Goal: Transaction & Acquisition: Download file/media

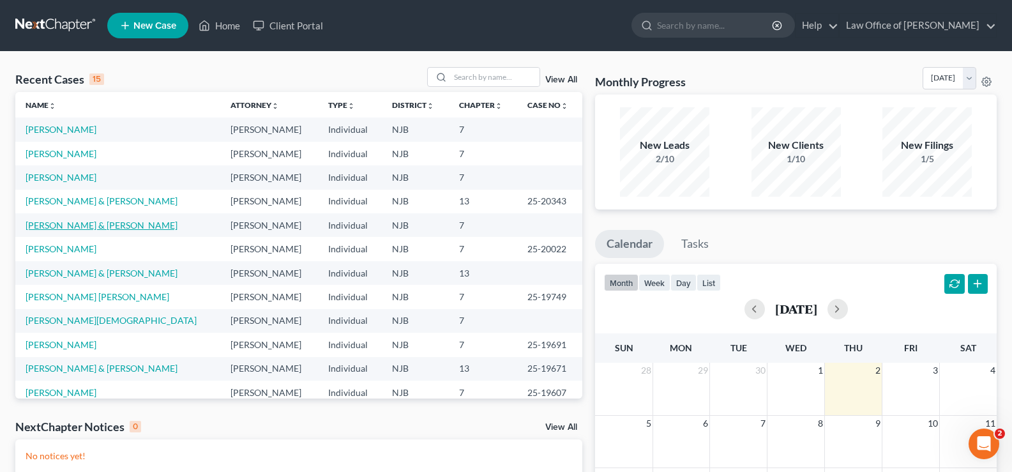
click at [86, 226] on link "[PERSON_NAME] & [PERSON_NAME]" at bounding box center [102, 225] width 152 height 11
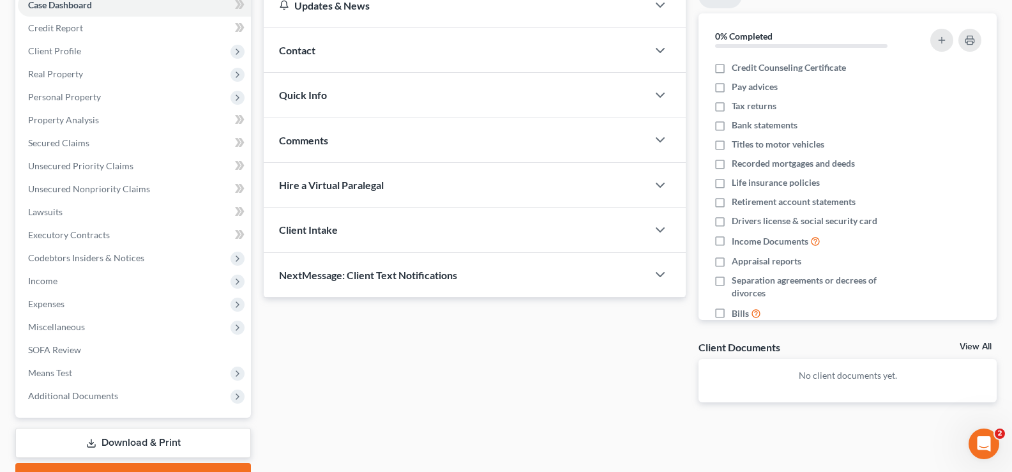
scroll to position [207, 0]
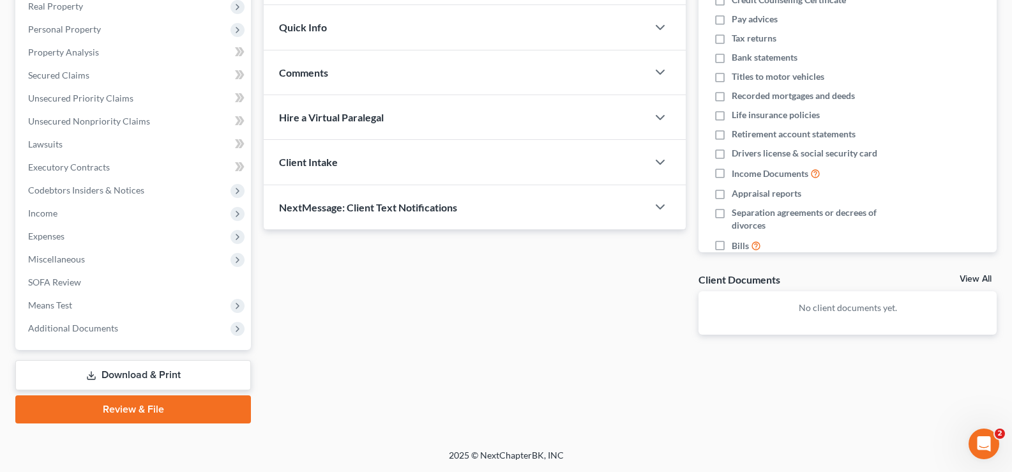
click at [104, 374] on link "Download & Print" at bounding box center [133, 375] width 236 height 30
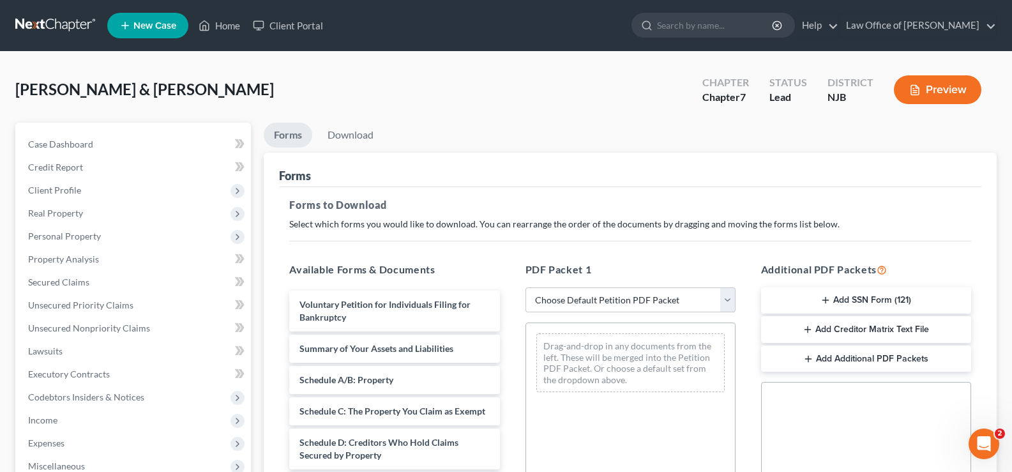
click at [839, 292] on button "Add SSN Form (121)" at bounding box center [866, 300] width 210 height 27
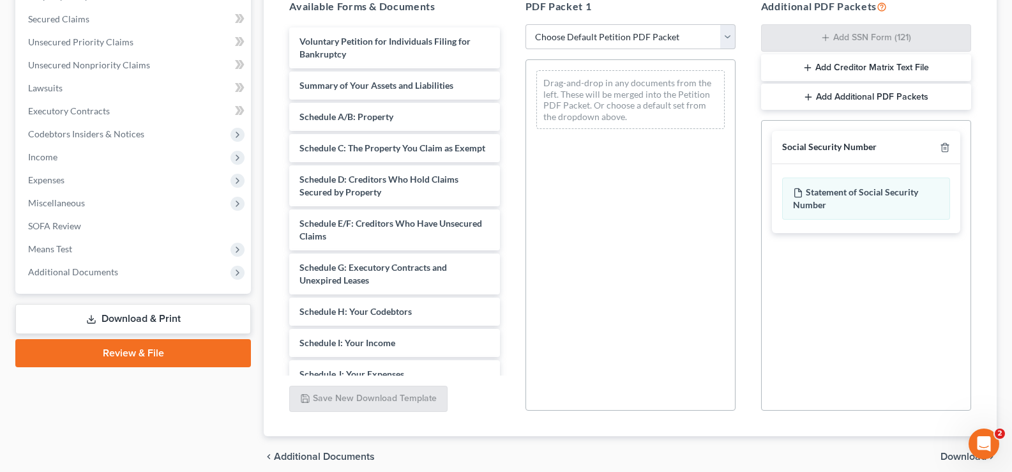
scroll to position [317, 0]
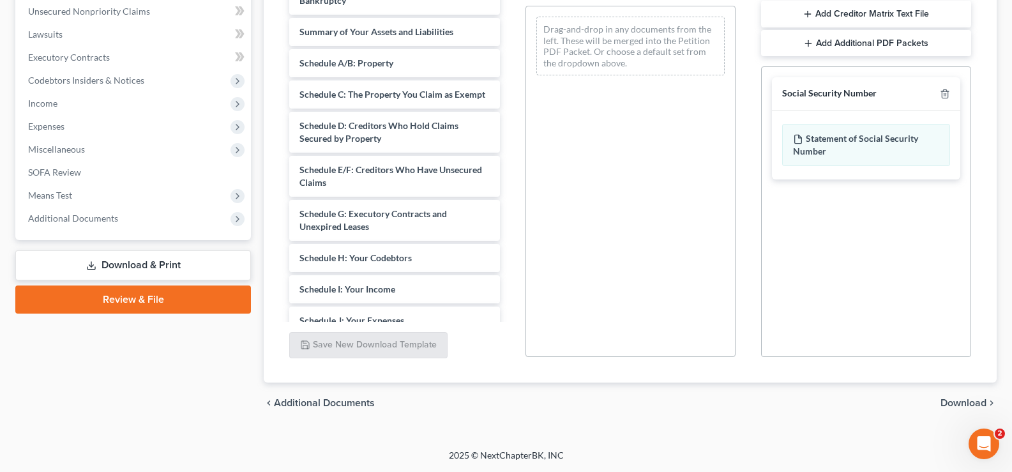
click at [964, 402] on span "Download" at bounding box center [964, 403] width 46 height 10
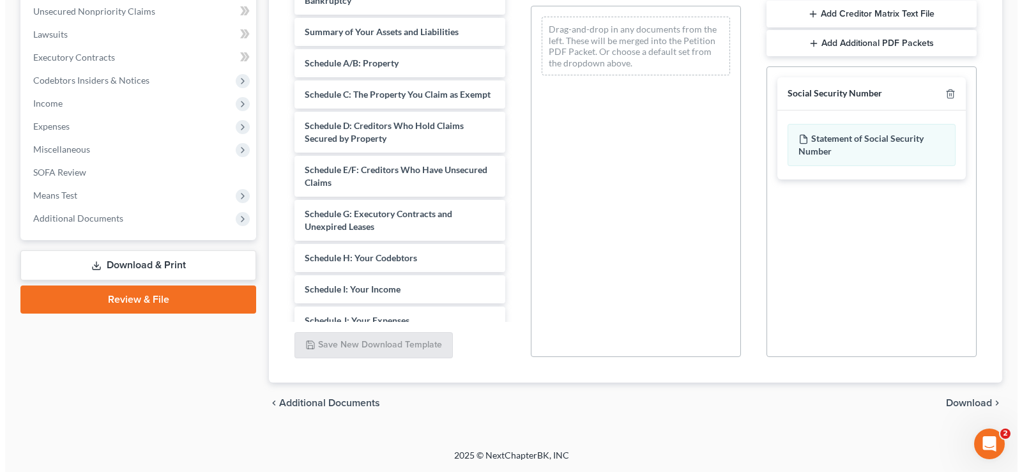
scroll to position [207, 0]
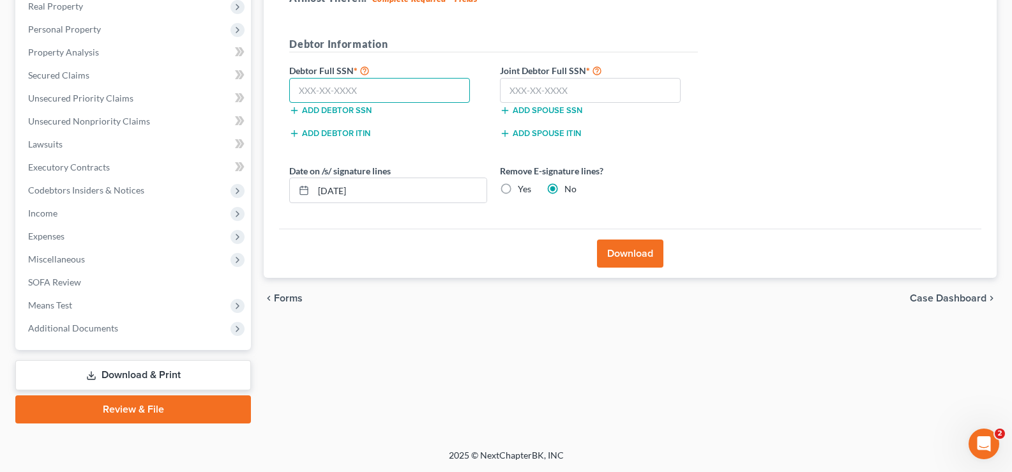
click at [332, 91] on input "text" at bounding box center [379, 91] width 181 height 26
type input "073-88-0605"
click at [508, 84] on input "text" at bounding box center [590, 91] width 181 height 26
type input "059-84-5999"
click at [645, 250] on button "Download" at bounding box center [630, 253] width 66 height 28
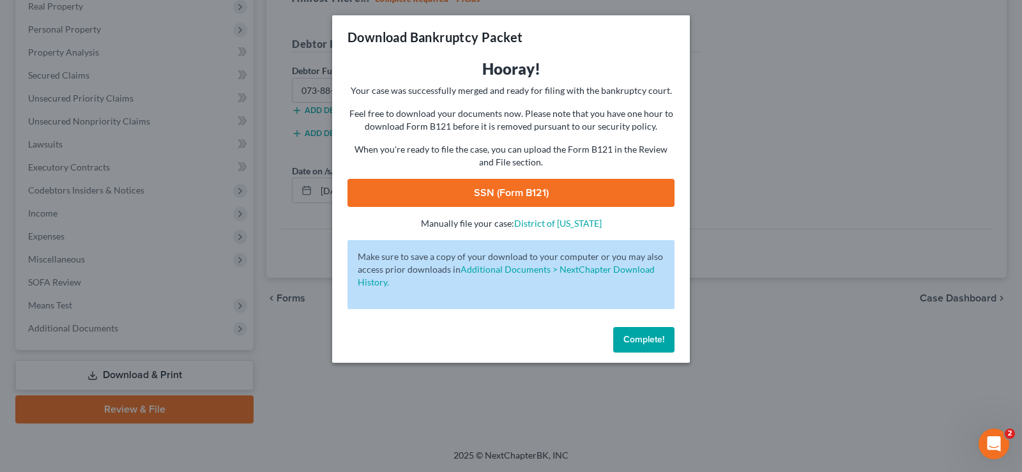
click at [559, 190] on link "SSN (Form B121)" at bounding box center [510, 193] width 327 height 28
